Goal: Task Accomplishment & Management: Use online tool/utility

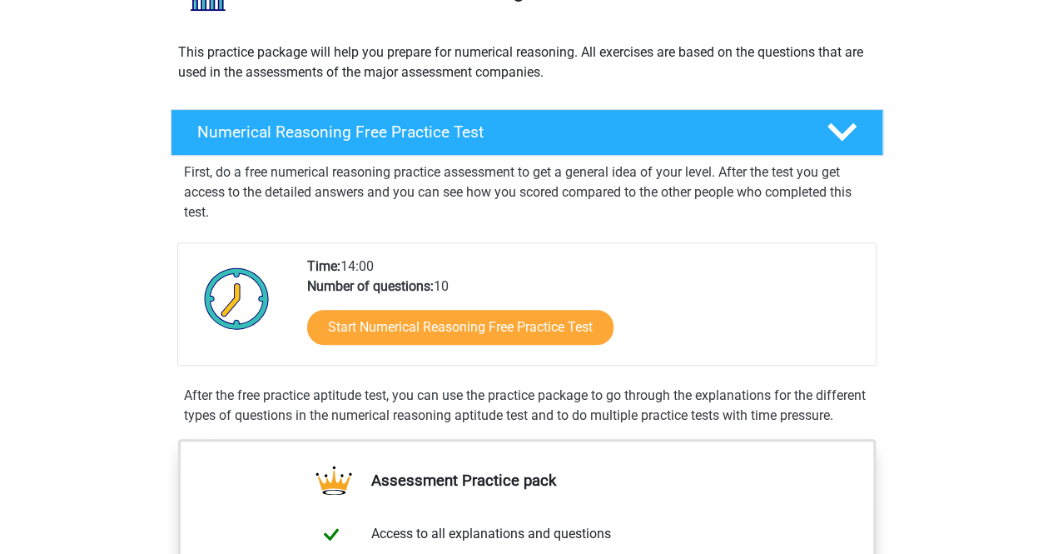
scroll to position [165, 0]
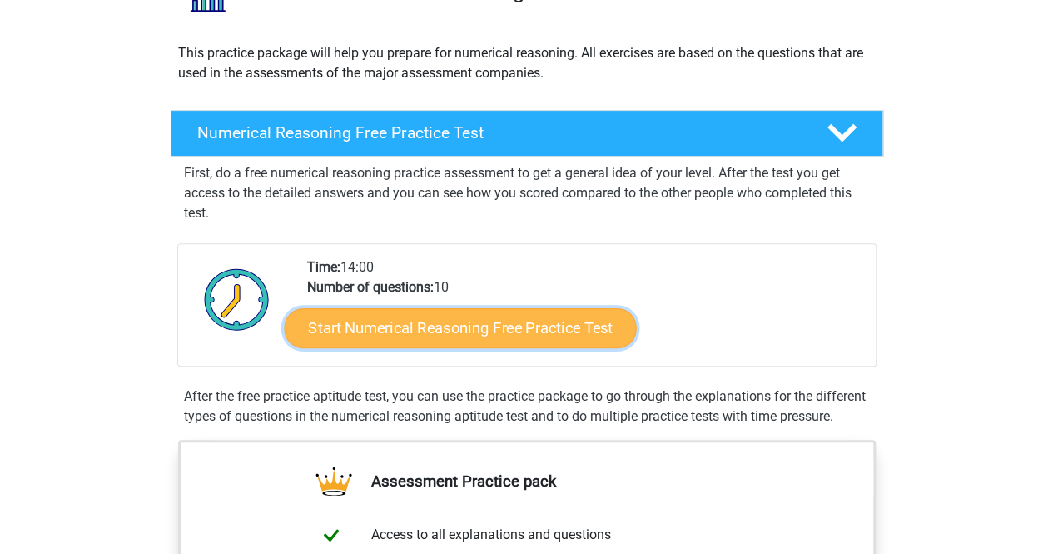
click at [485, 326] on link "Start Numerical Reasoning Free Practice Test" at bounding box center [460, 327] width 352 height 40
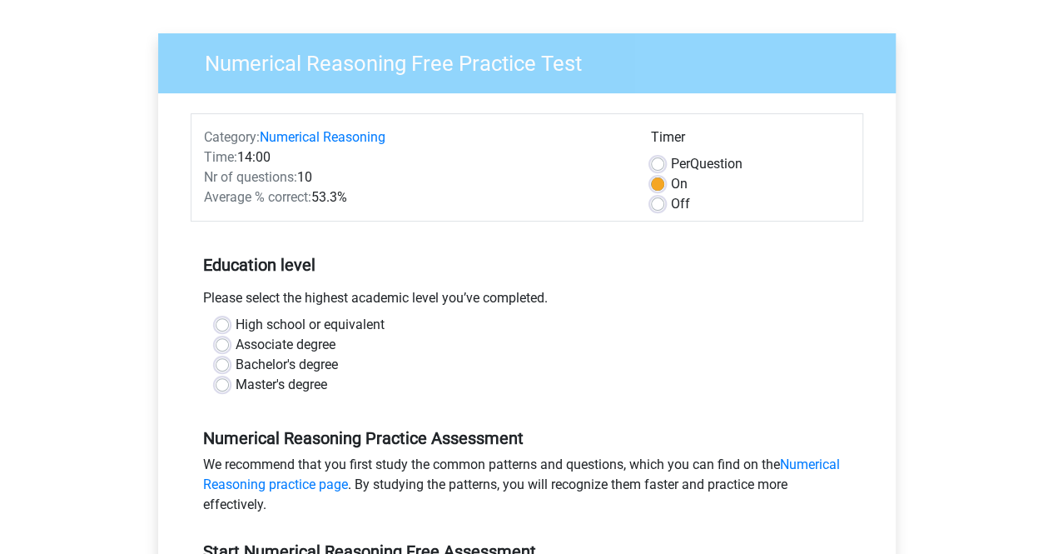
scroll to position [186, 0]
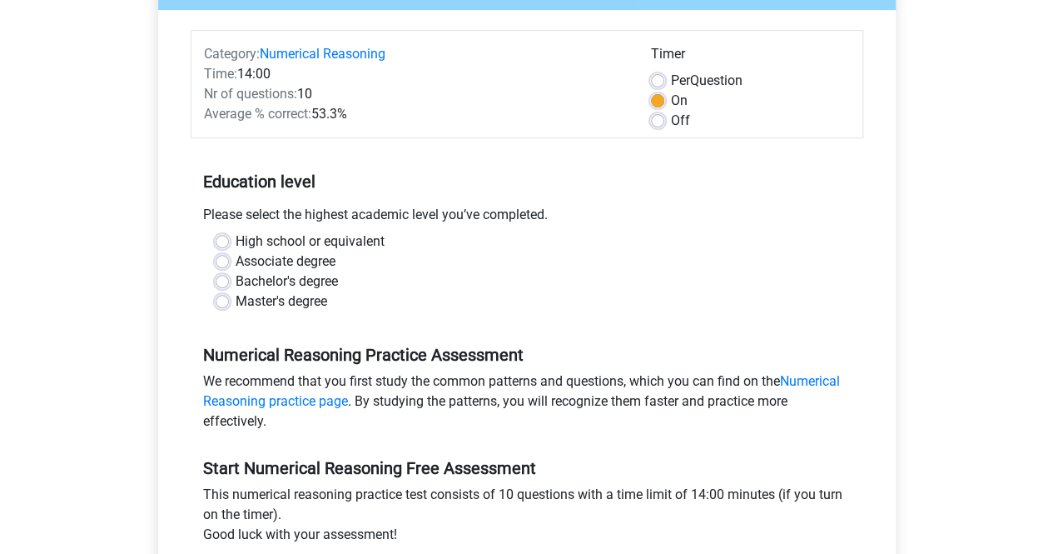
click at [278, 301] on label "Master's degree" at bounding box center [282, 301] width 92 height 20
click at [229, 301] on input "Master's degree" at bounding box center [222, 299] width 13 height 17
radio input "true"
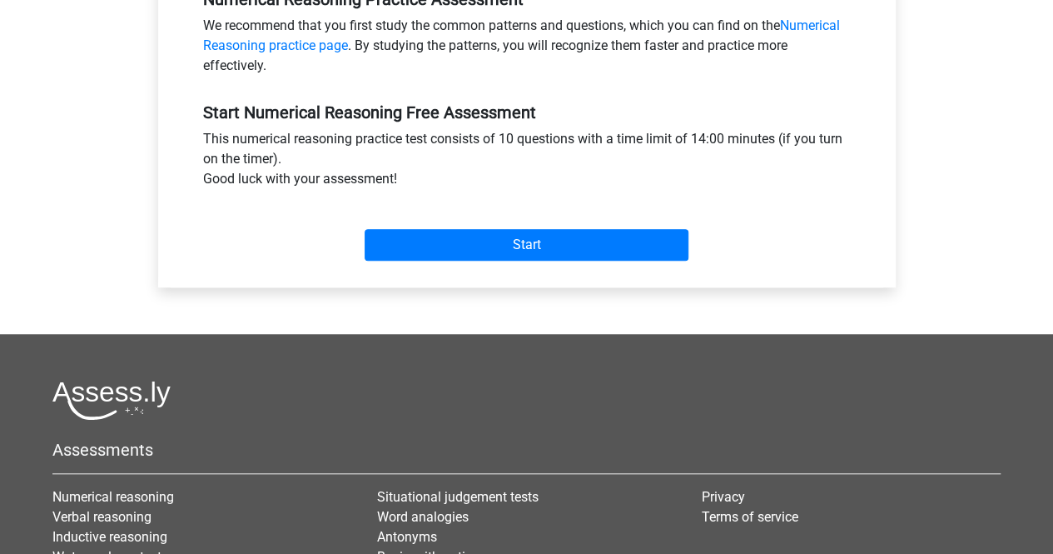
scroll to position [543, 0]
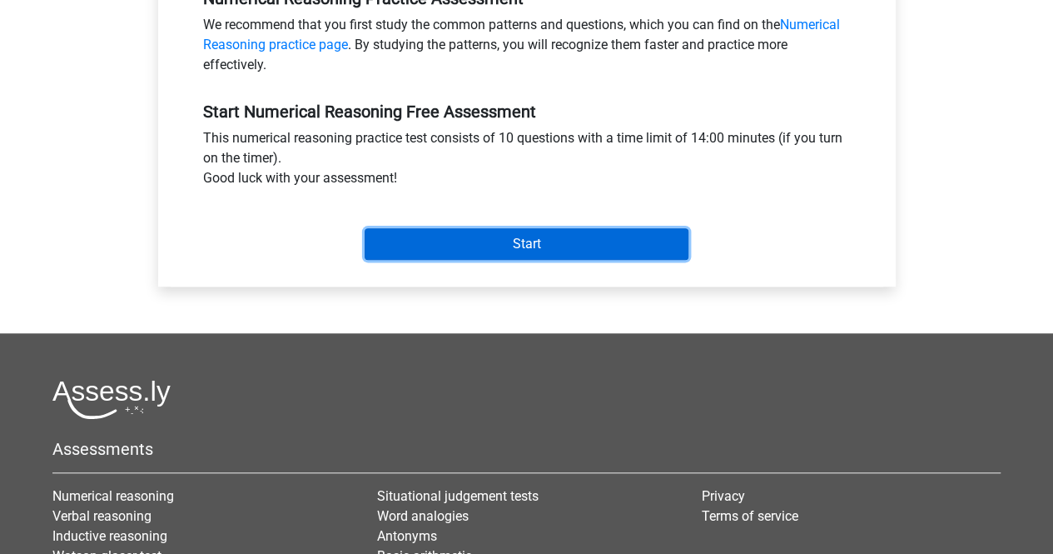
click at [476, 245] on input "Start" at bounding box center [527, 244] width 324 height 32
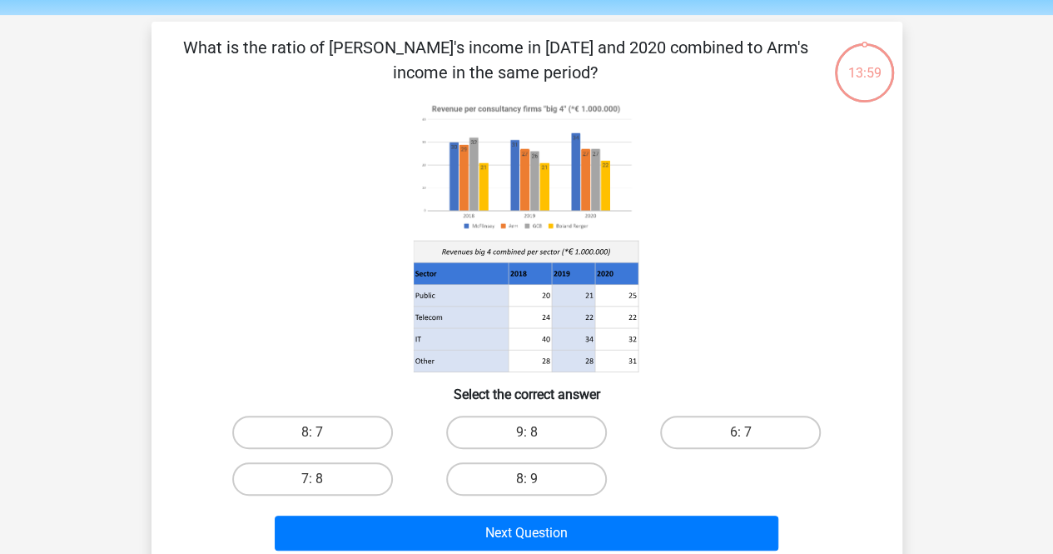
scroll to position [56, 0]
